Goal: Transaction & Acquisition: Purchase product/service

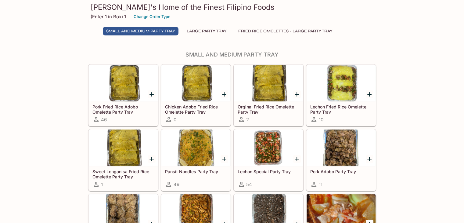
scroll to position [31, 0]
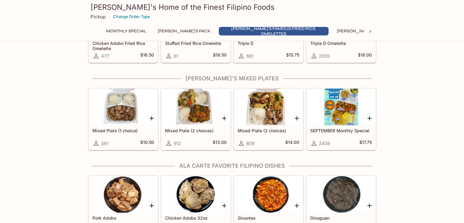
scroll to position [305, 0]
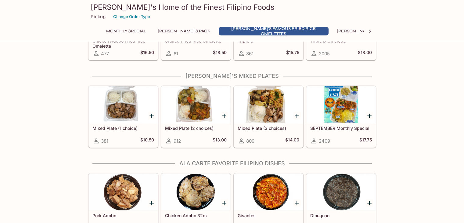
click at [263, 111] on div at bounding box center [268, 104] width 69 height 37
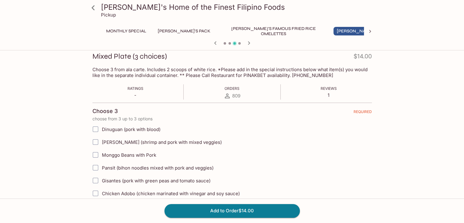
scroll to position [122, 0]
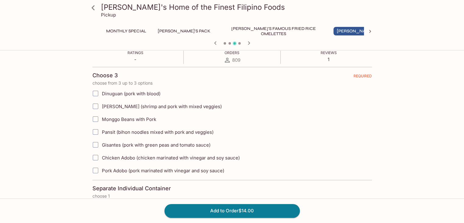
click at [96, 145] on input "Gisantes (pork with green peas and tomato sauce)" at bounding box center [95, 145] width 12 height 12
checkbox input "true"
click at [95, 170] on input "Pork Adobo (pork marinated with vinegar and soy sauce)" at bounding box center [95, 170] width 12 height 12
checkbox input "true"
click at [98, 6] on icon at bounding box center [93, 7] width 11 height 11
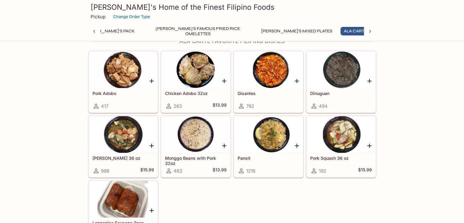
scroll to position [0, 81]
click at [281, 64] on div at bounding box center [268, 69] width 69 height 37
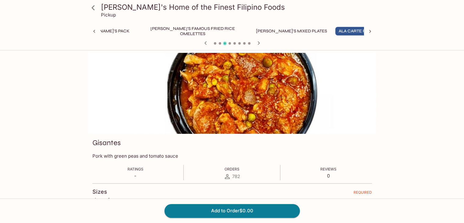
click at [91, 7] on icon at bounding box center [93, 7] width 11 height 11
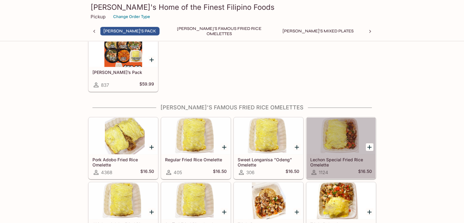
click at [350, 140] on div at bounding box center [341, 136] width 69 height 37
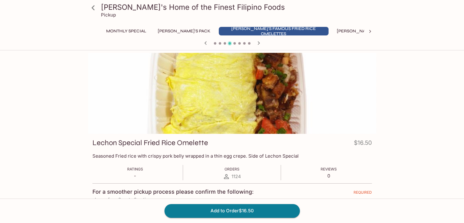
click at [92, 10] on icon at bounding box center [93, 7] width 11 height 11
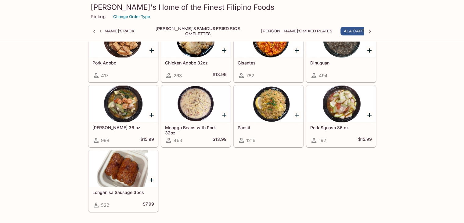
scroll to position [0, 81]
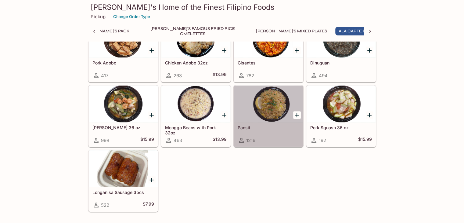
click at [271, 111] on div at bounding box center [268, 103] width 69 height 37
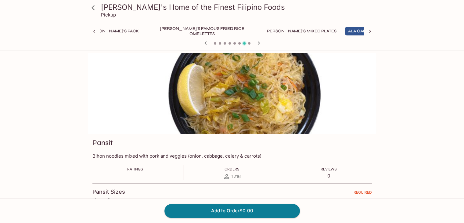
scroll to position [0, 81]
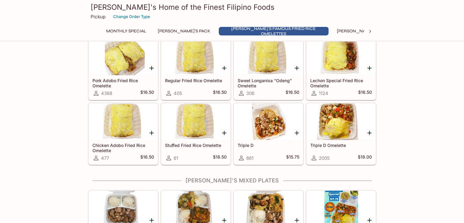
scroll to position [250, 0]
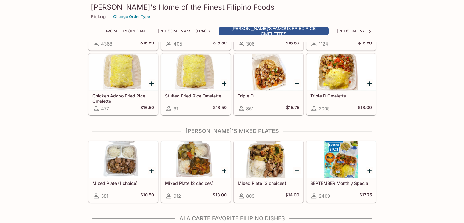
click at [261, 73] on div at bounding box center [268, 72] width 69 height 37
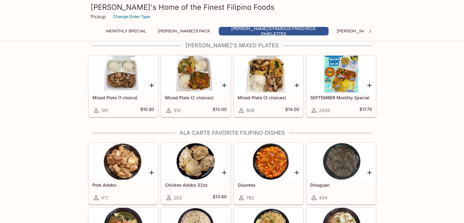
scroll to position [403, 0]
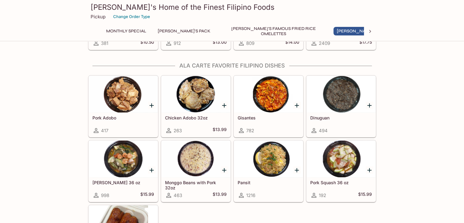
click at [266, 88] on div at bounding box center [268, 94] width 69 height 37
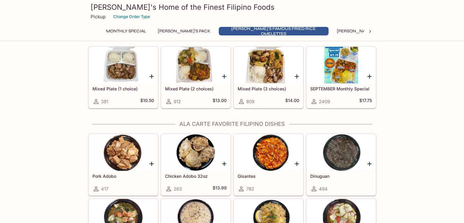
scroll to position [311, 0]
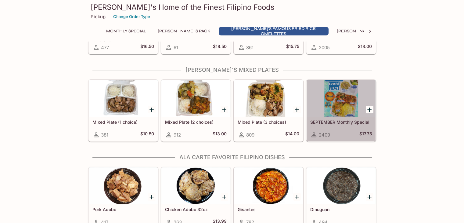
click at [343, 114] on div at bounding box center [341, 98] width 69 height 37
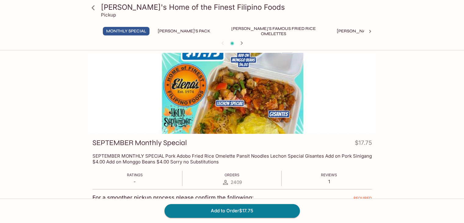
click at [248, 97] on div at bounding box center [232, 93] width 288 height 81
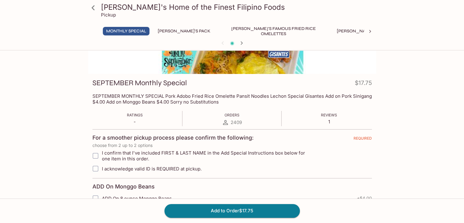
scroll to position [61, 0]
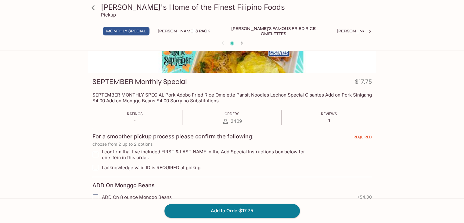
click at [126, 100] on p "SEPTEMBER MONTHLY SPECIAL Pork Adobo Fried Rice Omelette Pansit Noodles Lechon …" at bounding box center [233, 98] width 280 height 12
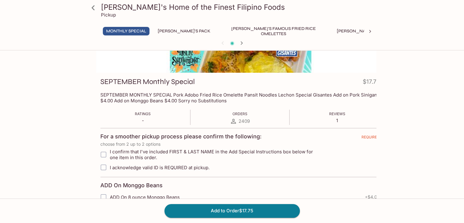
click at [141, 102] on p "SEPTEMBER MONTHLY SPECIAL Pork Adobo Fried Rice Omelette Pansit Noodles Lechon …" at bounding box center [240, 98] width 280 height 12
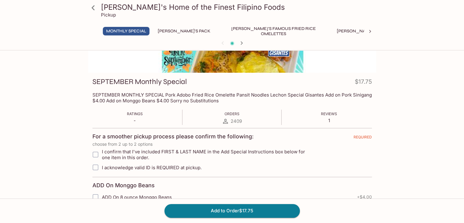
click at [137, 102] on p "SEPTEMBER MONTHLY SPECIAL Pork Adobo Fried Rice Omelette Pansit Noodles Lechon …" at bounding box center [233, 98] width 280 height 12
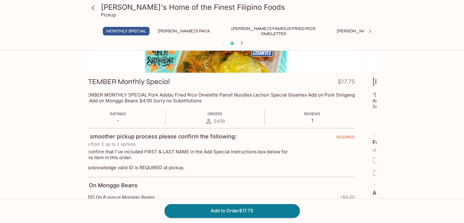
click at [139, 102] on p "SEPTEMBER MONTHLY SPECIAL Pork Adobo Fried Rice Omelette Pansit Noodles Lechon …" at bounding box center [215, 98] width 280 height 12
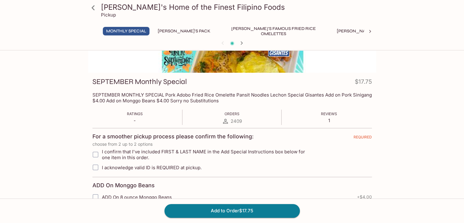
scroll to position [153, 0]
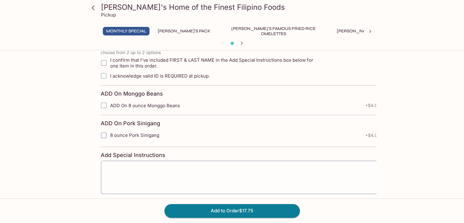
click at [153, 106] on span "ADD On 8 ounce Monggo Beans" at bounding box center [145, 106] width 70 height 6
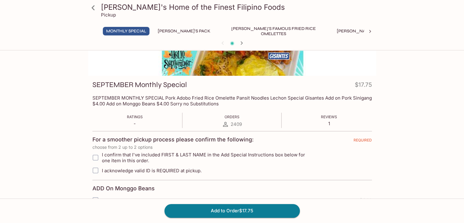
scroll to position [119, 0]
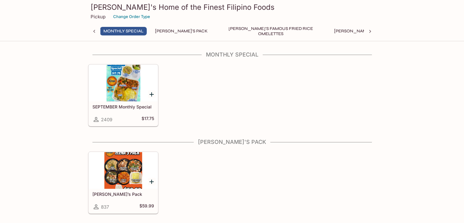
scroll to position [0, 2]
click at [132, 97] on div at bounding box center [123, 83] width 69 height 37
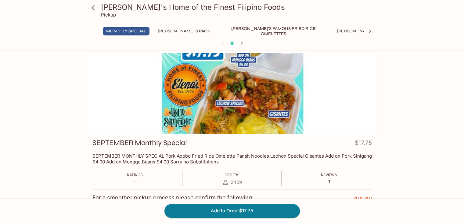
click at [236, 69] on div at bounding box center [232, 93] width 288 height 81
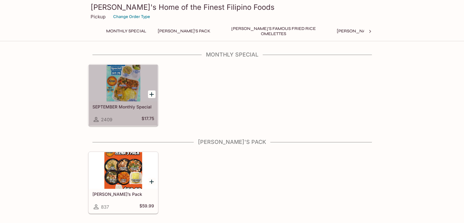
click at [112, 79] on div at bounding box center [123, 83] width 69 height 37
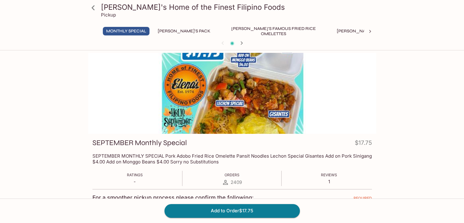
click at [231, 93] on div at bounding box center [232, 93] width 288 height 81
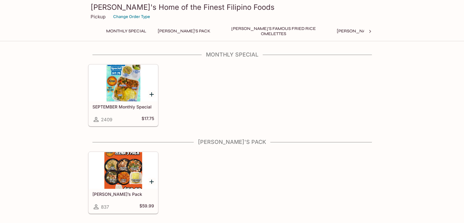
drag, startPoint x: 120, startPoint y: 81, endPoint x: 121, endPoint y: 74, distance: 7.4
click at [121, 74] on div at bounding box center [123, 83] width 69 height 37
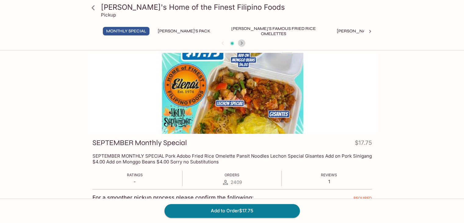
click at [240, 44] on icon "button" at bounding box center [241, 42] width 7 height 7
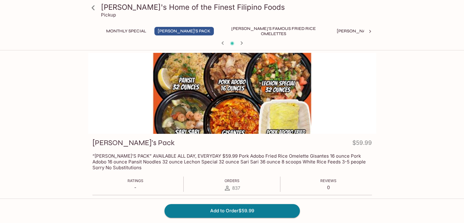
click at [240, 44] on icon "button" at bounding box center [241, 42] width 7 height 7
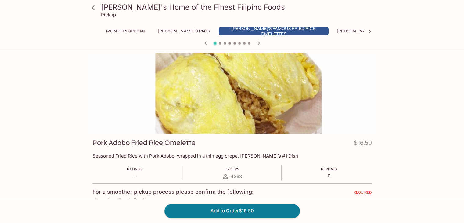
click at [240, 44] on span at bounding box center [239, 43] width 2 height 2
click at [208, 43] on icon "button" at bounding box center [205, 42] width 7 height 7
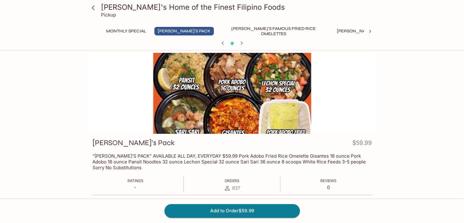
click at [208, 43] on div at bounding box center [232, 43] width 293 height 9
click at [133, 33] on button "Monthly Special" at bounding box center [126, 31] width 47 height 9
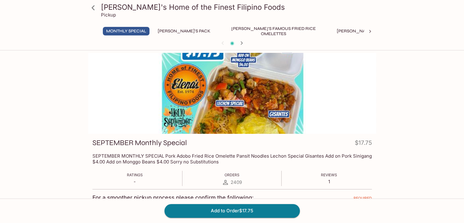
click at [175, 71] on div at bounding box center [232, 93] width 288 height 81
click at [108, 8] on h3 "[PERSON_NAME]'s Home of the Finest Filipino Foods" at bounding box center [237, 6] width 273 height 9
drag, startPoint x: 108, startPoint y: 8, endPoint x: 134, endPoint y: 11, distance: 25.8
click at [134, 11] on h3 "[PERSON_NAME]'s Home of the Finest Filipino Foods" at bounding box center [237, 6] width 273 height 9
